Goal: Find specific page/section: Locate a particular part of the current website

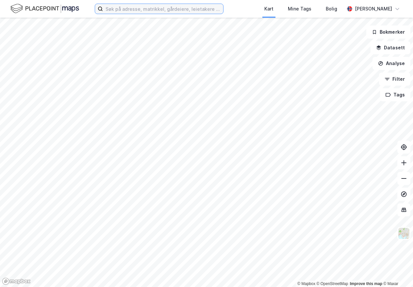
click at [151, 8] on input at bounding box center [163, 9] width 120 height 10
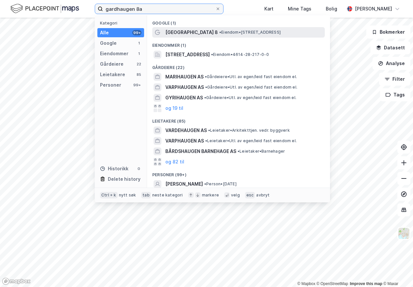
type input "gardhaugen 8a"
click at [176, 32] on span "[GEOGRAPHIC_DATA] 8" at bounding box center [191, 32] width 53 height 8
